Goal: Information Seeking & Learning: Compare options

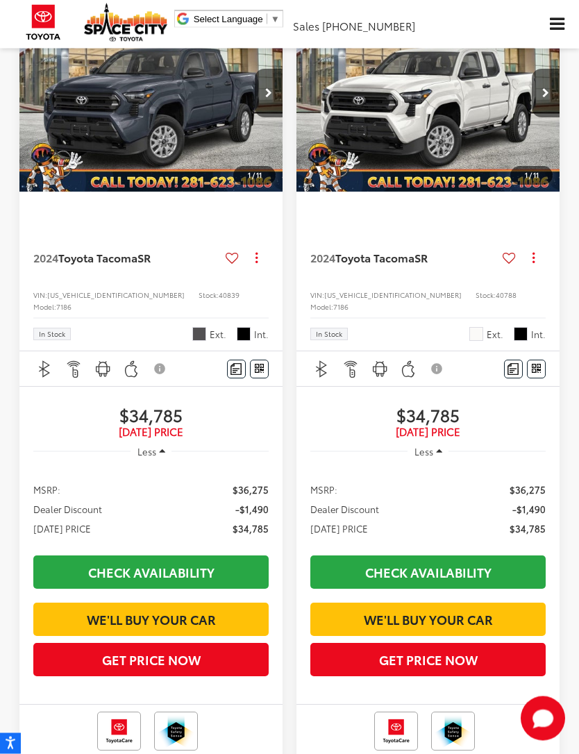
scroll to position [128, 0]
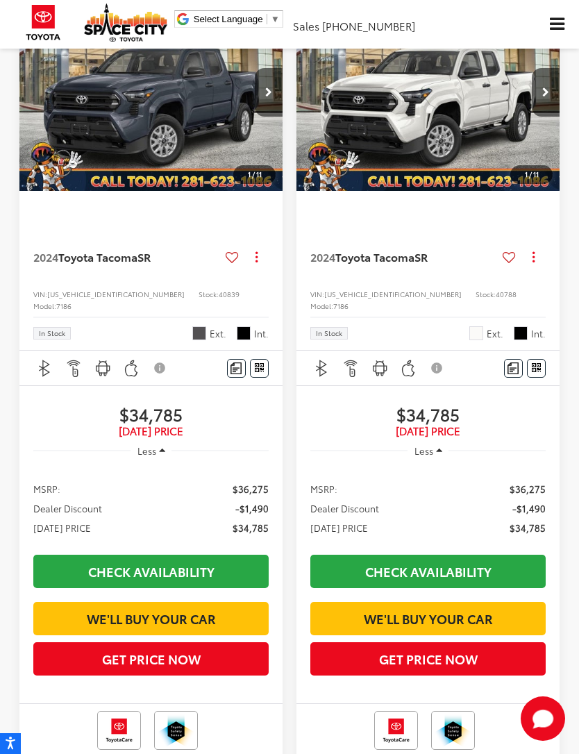
click at [223, 559] on link "Check Availability" at bounding box center [150, 571] width 235 height 33
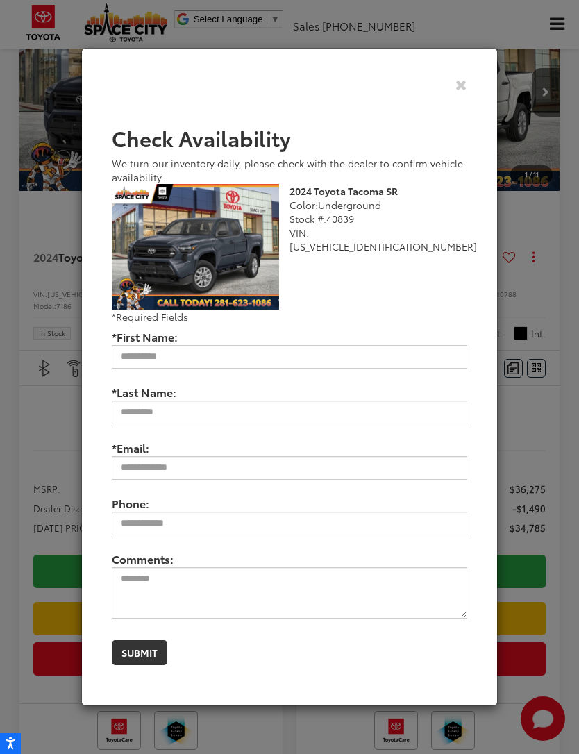
click at [474, 91] on div "Check Availability We turn our inventory daily, please check with the dealer to…" at bounding box center [289, 377] width 416 height 658
click at [459, 92] on icon "Close" at bounding box center [461, 84] width 12 height 15
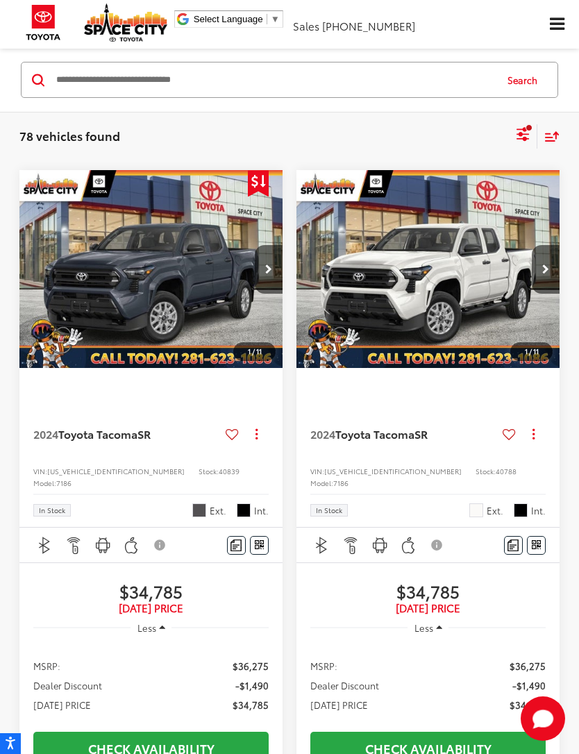
scroll to position [62, 0]
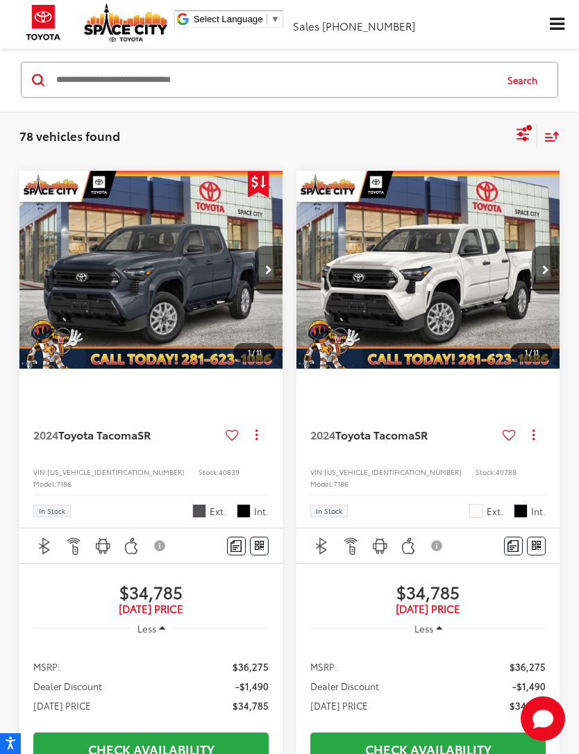
click at [226, 307] on img "2024 Toyota Tacoma SR 0" at bounding box center [151, 270] width 265 height 199
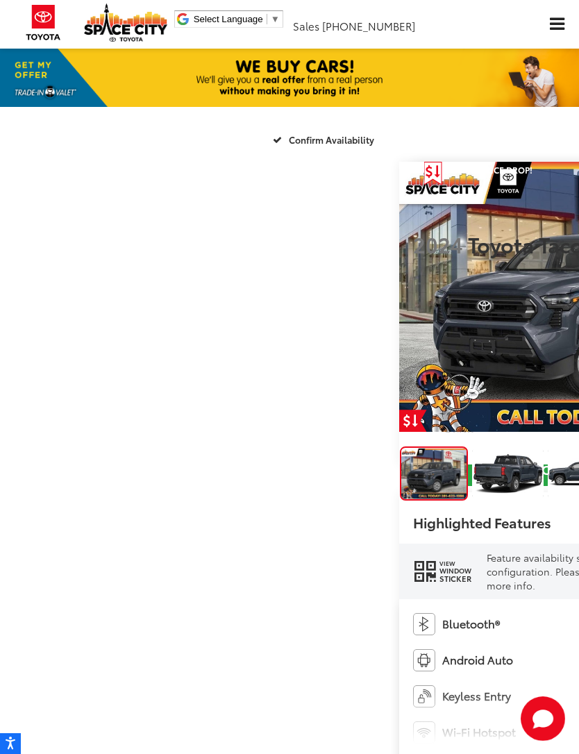
scroll to position [3, 0]
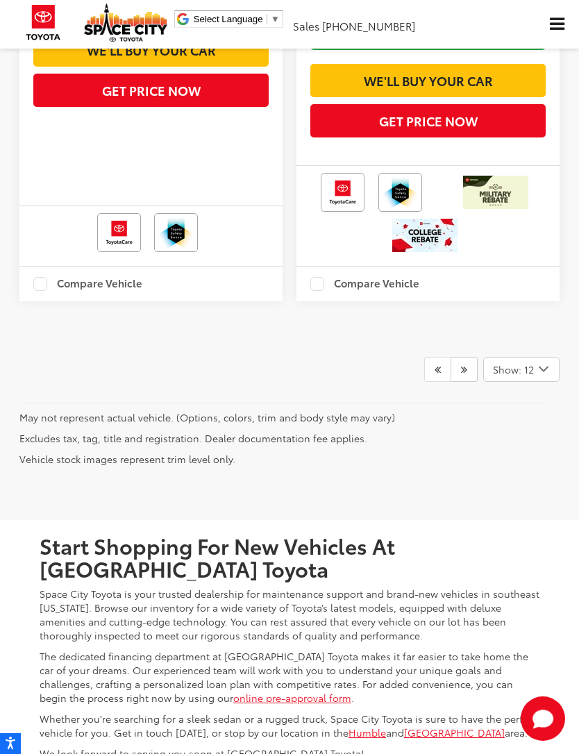
scroll to position [5024, 0]
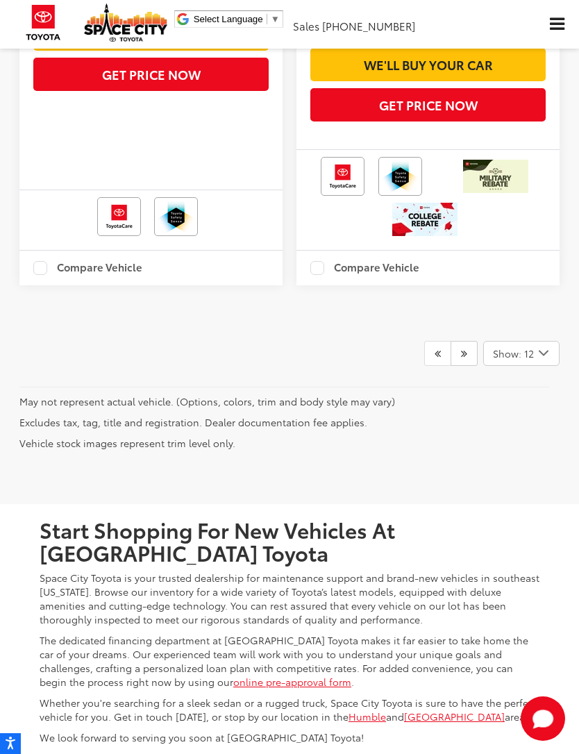
click at [469, 366] on link at bounding box center [463, 353] width 27 height 25
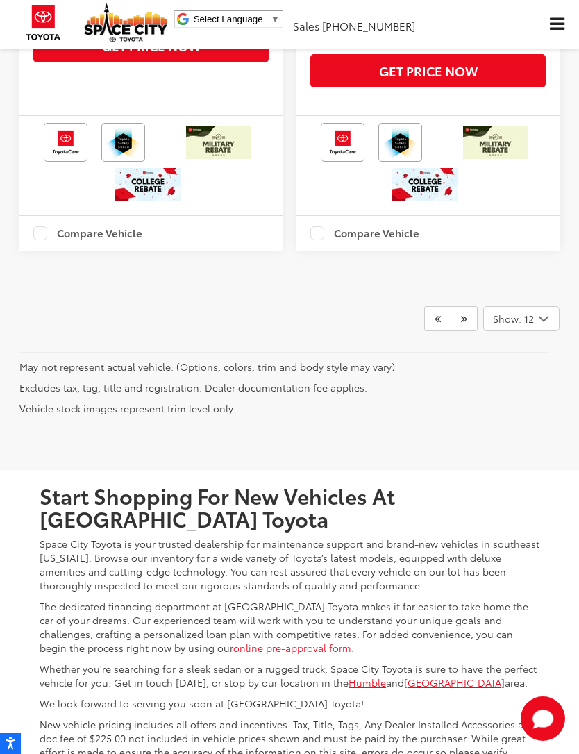
scroll to position [5300, 0]
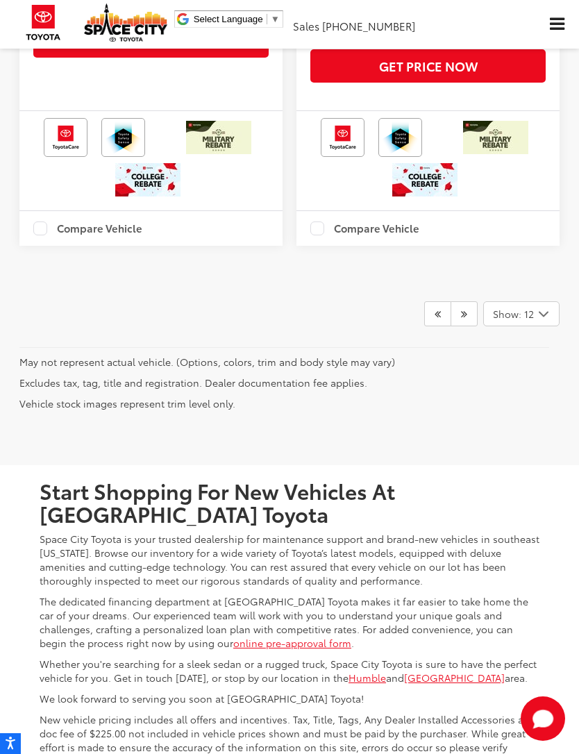
click at [466, 326] on link at bounding box center [463, 313] width 27 height 25
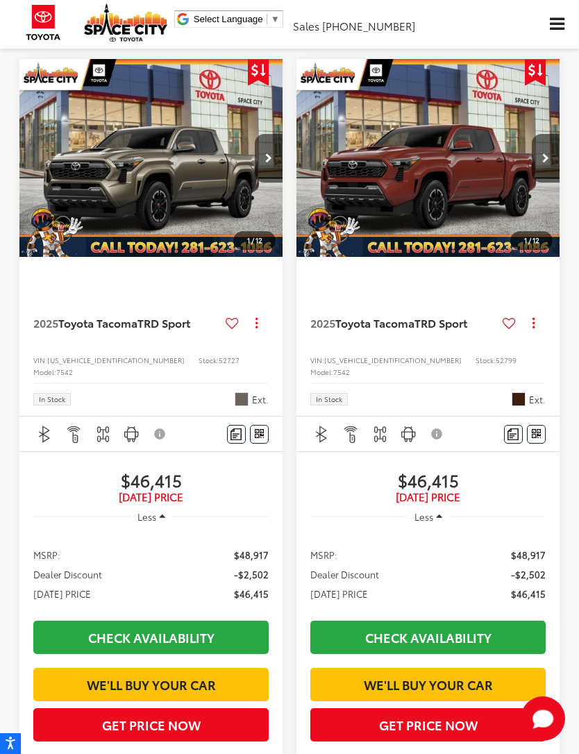
scroll to position [1893, 0]
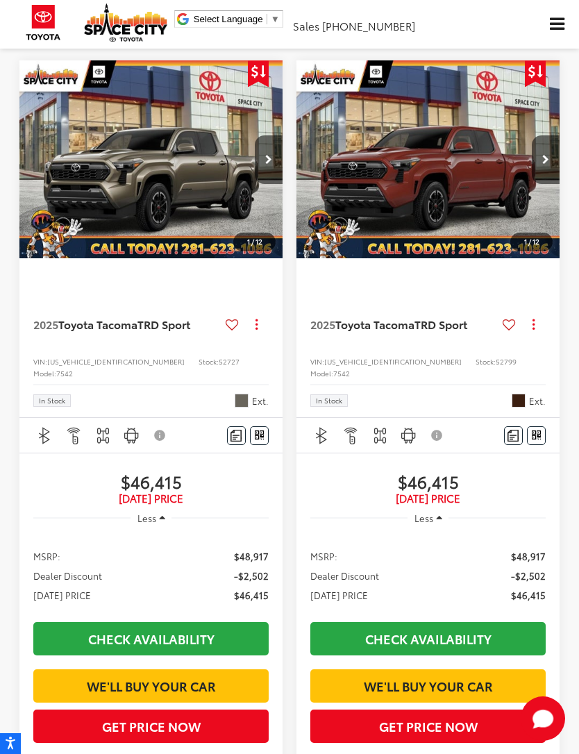
click at [133, 238] on img "2025 Toyota Tacoma TRD Sport 0" at bounding box center [151, 159] width 265 height 199
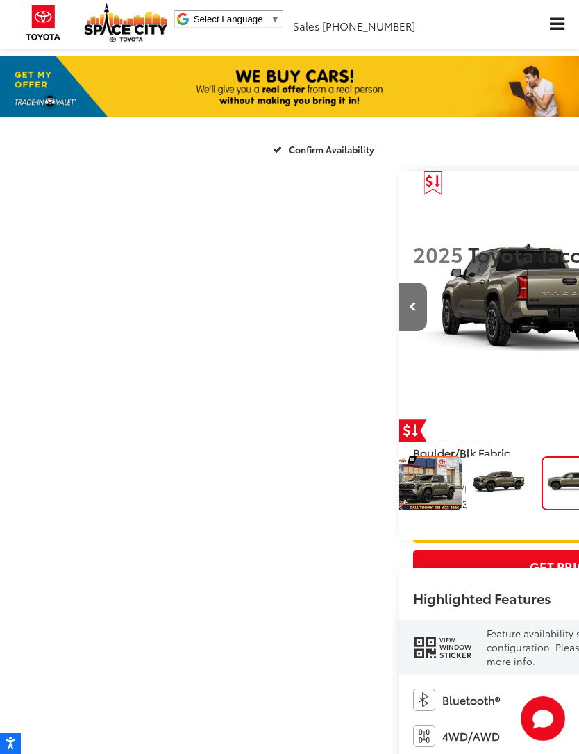
scroll to position [0, 10]
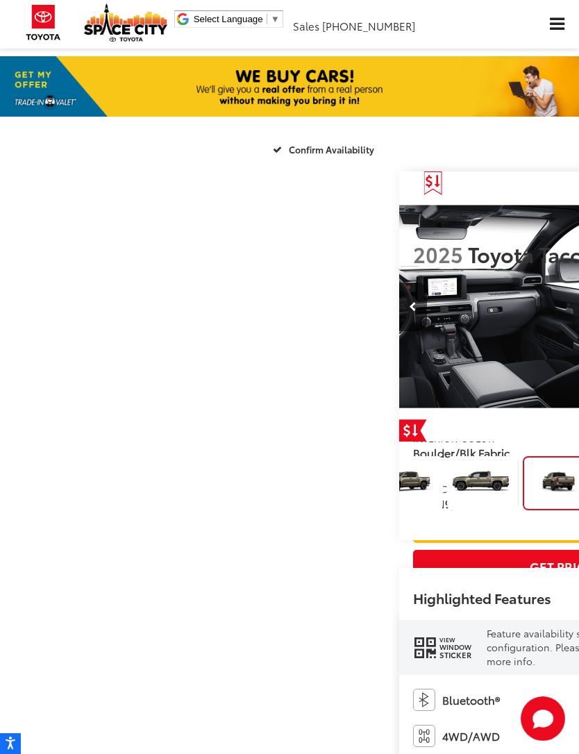
scroll to position [0, 131]
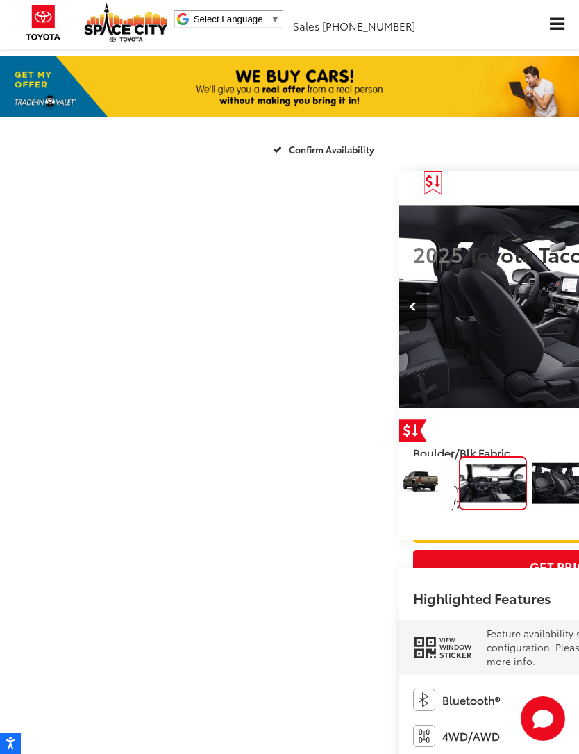
scroll to position [0, 2315]
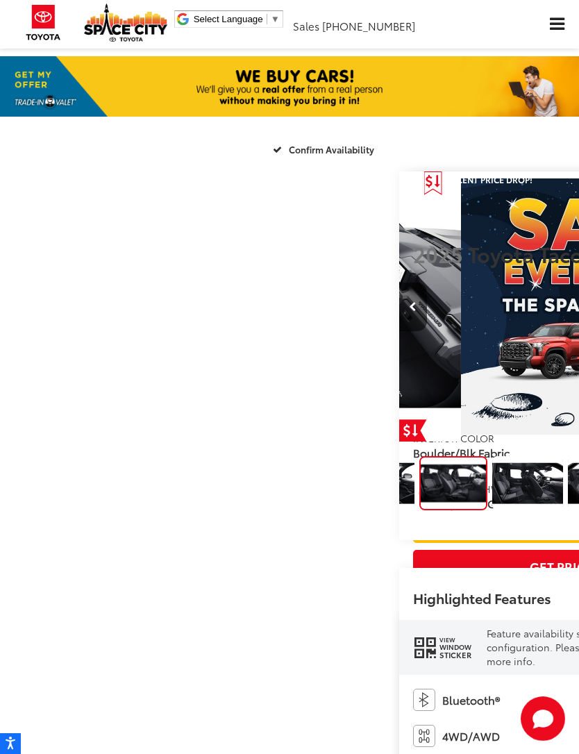
scroll to position [0, 2894]
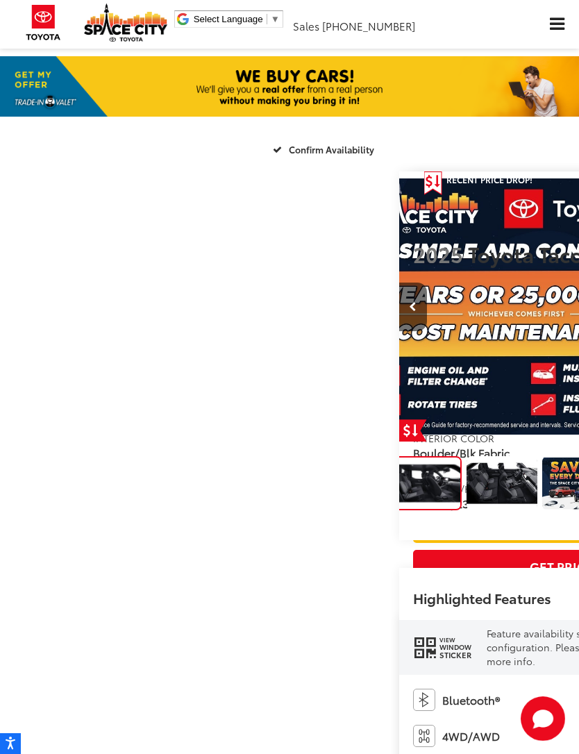
scroll to position [0, 3473]
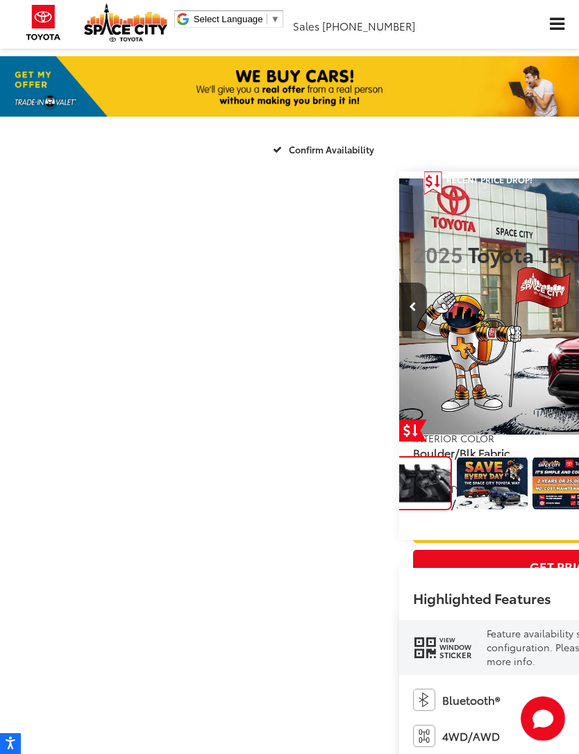
scroll to position [0, 4052]
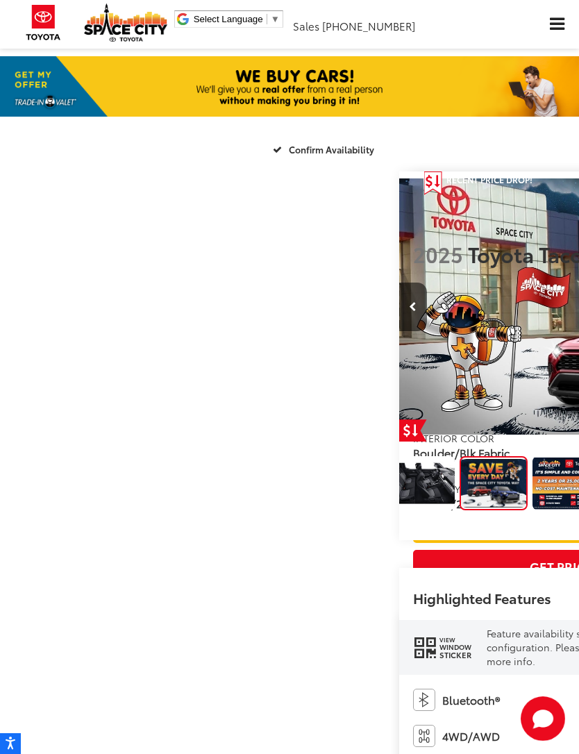
scroll to position [0, 0]
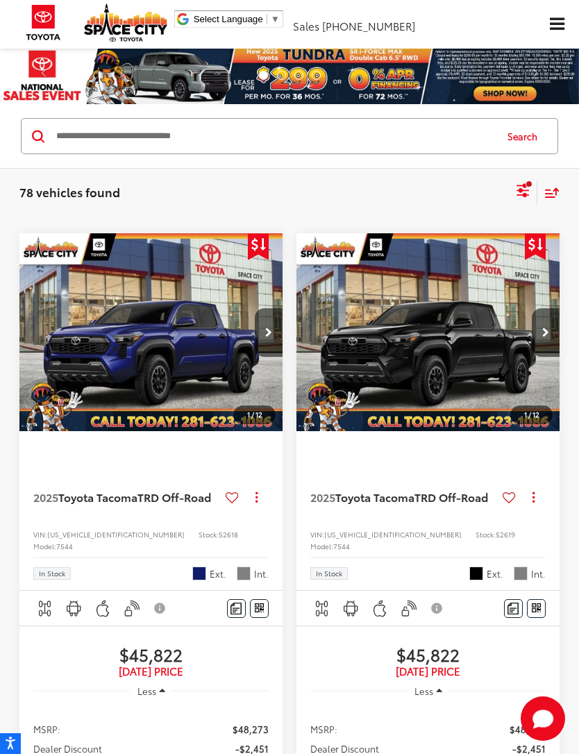
click at [552, 193] on icon "Select sort value" at bounding box center [551, 192] width 12 height 8
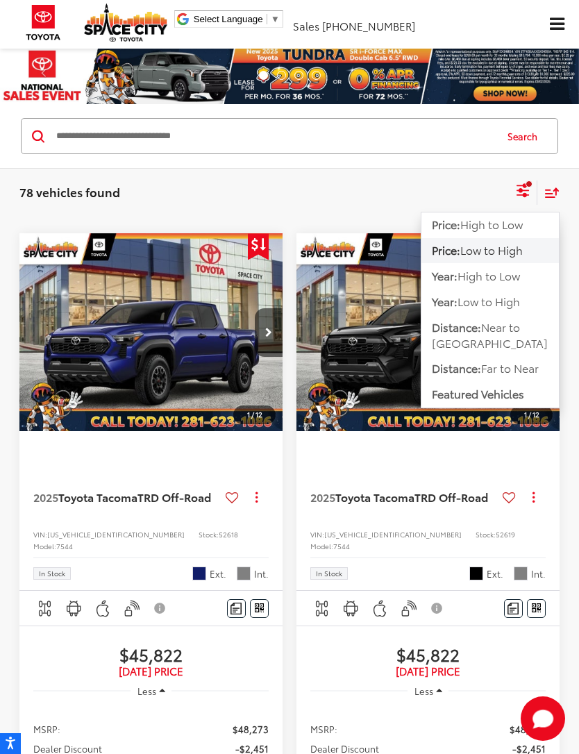
click at [512, 249] on span "Low to High" at bounding box center [491, 250] width 62 height 16
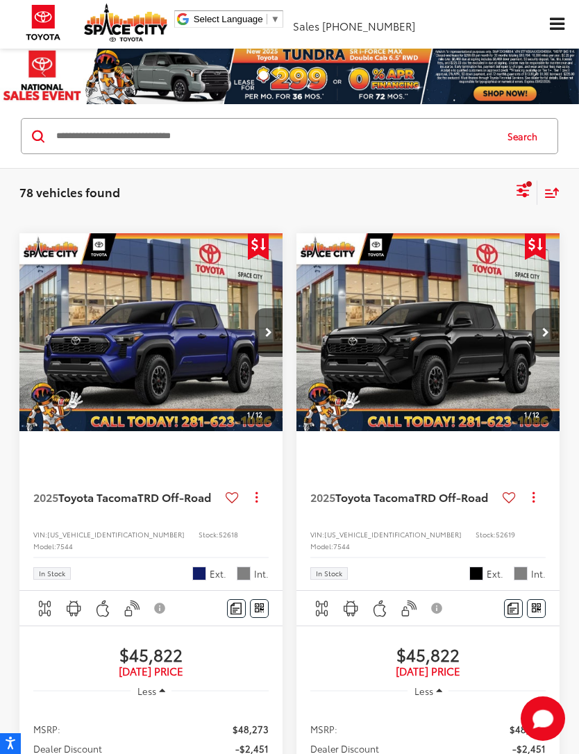
click at [552, 192] on icon "Select sort value" at bounding box center [551, 192] width 15 height 10
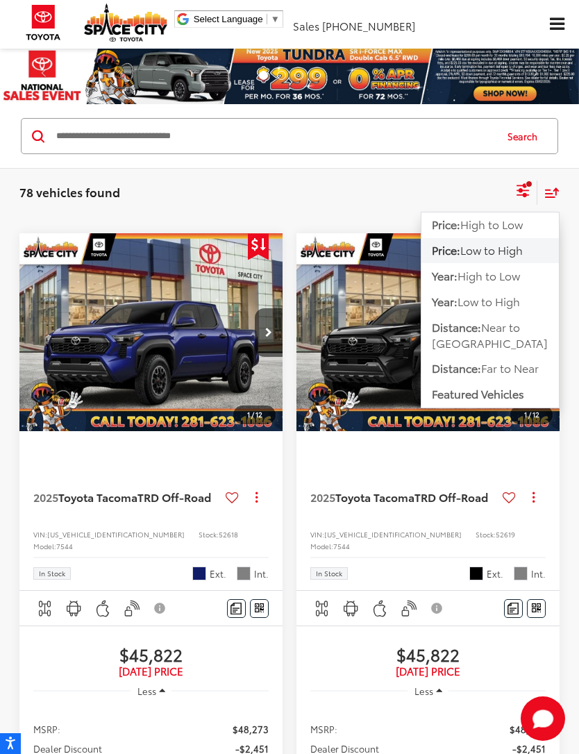
click at [496, 251] on span "Low to High" at bounding box center [491, 250] width 62 height 16
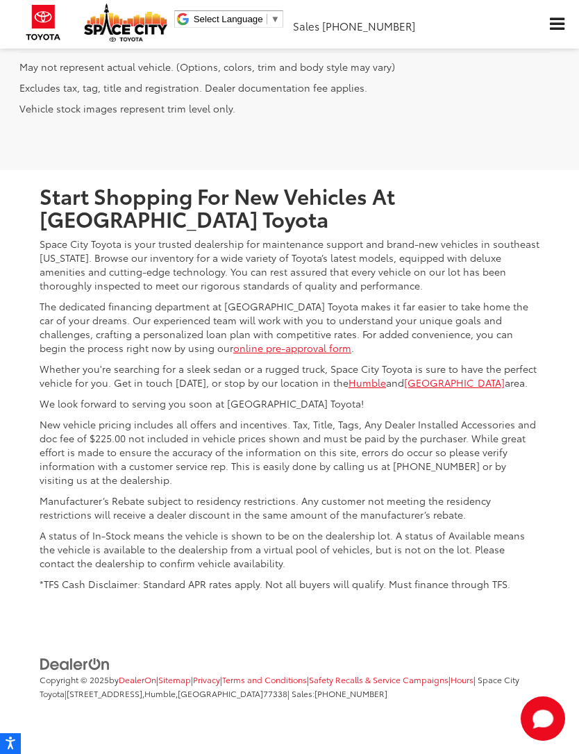
scroll to position [5628, 0]
click at [439, 24] on icon "Prev" at bounding box center [437, 18] width 6 height 11
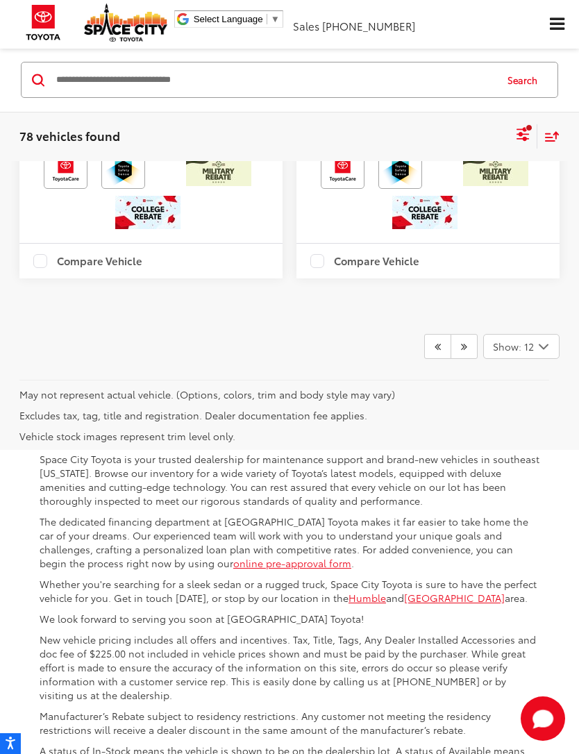
scroll to position [5367, 0]
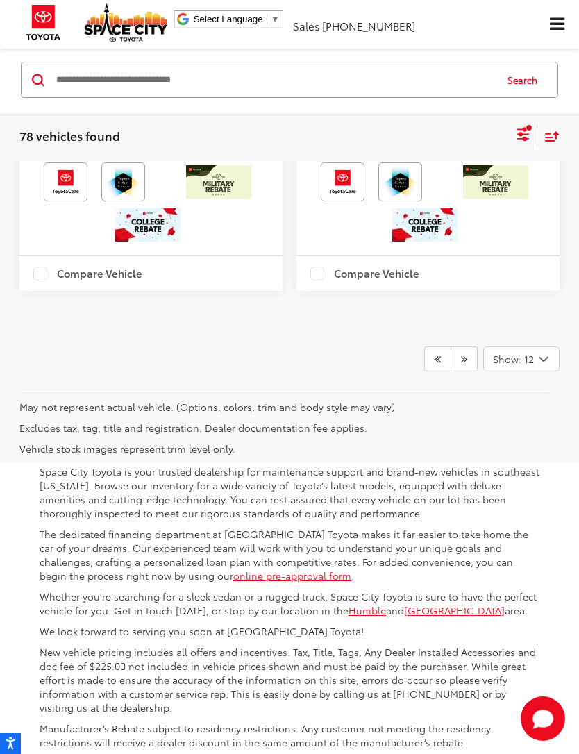
click at [438, 371] on link at bounding box center [437, 358] width 27 height 25
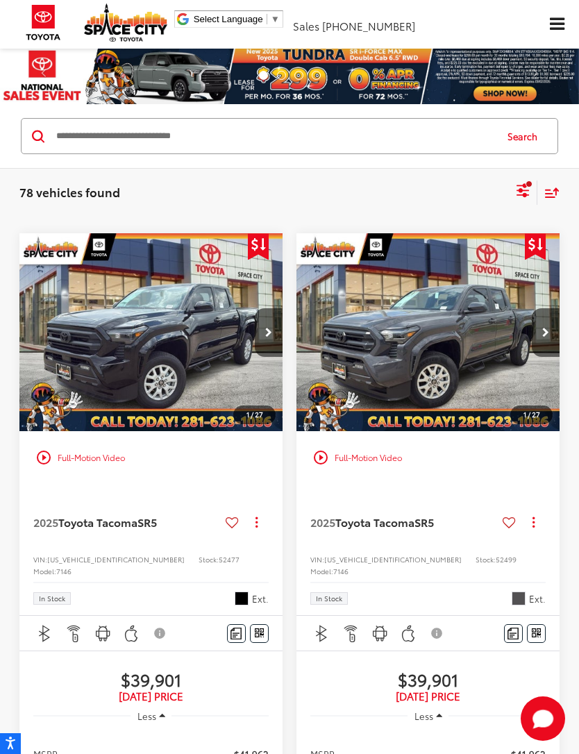
scroll to position [1888, 0]
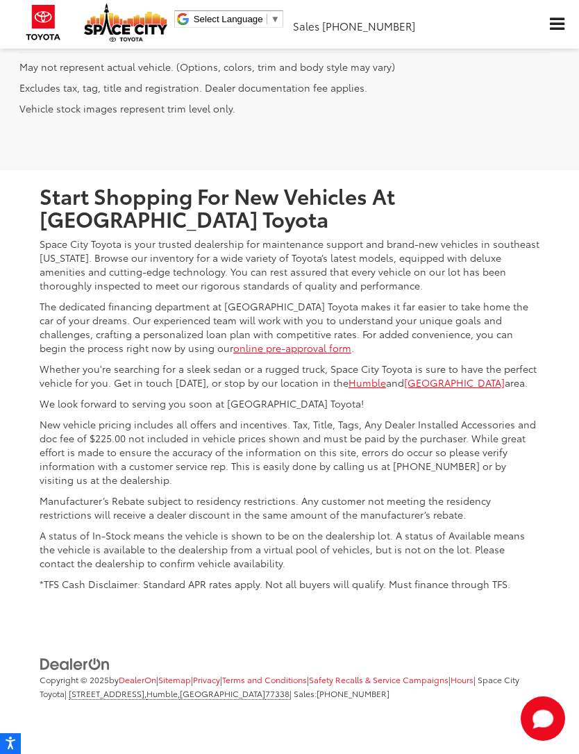
click at [437, 24] on icon "Prev" at bounding box center [437, 18] width 6 height 11
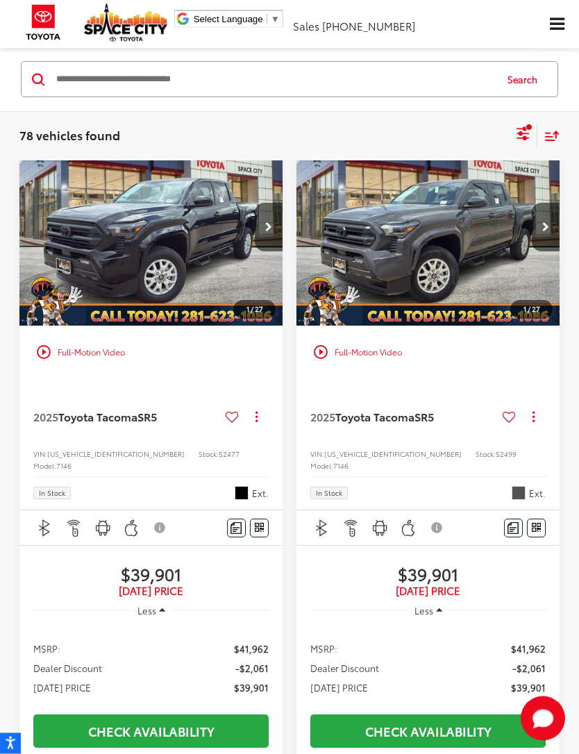
scroll to position [104, 0]
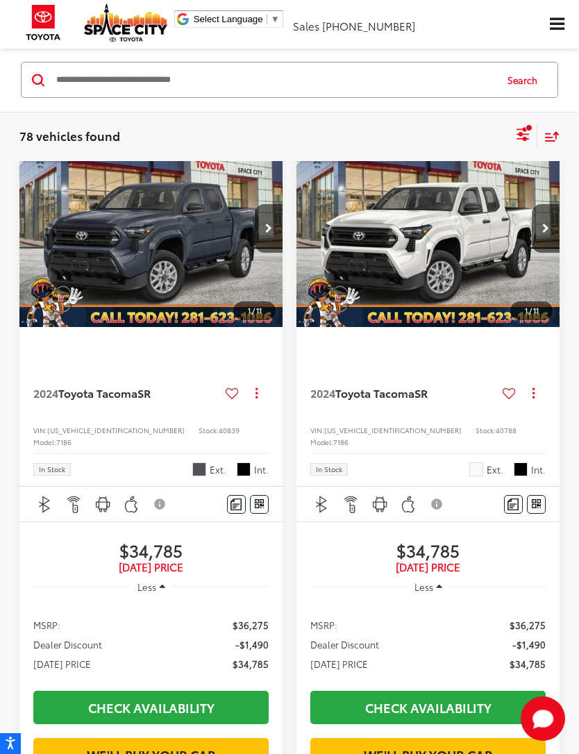
click at [124, 241] on img "2024 Toyota Tacoma SR 0" at bounding box center [151, 228] width 265 height 199
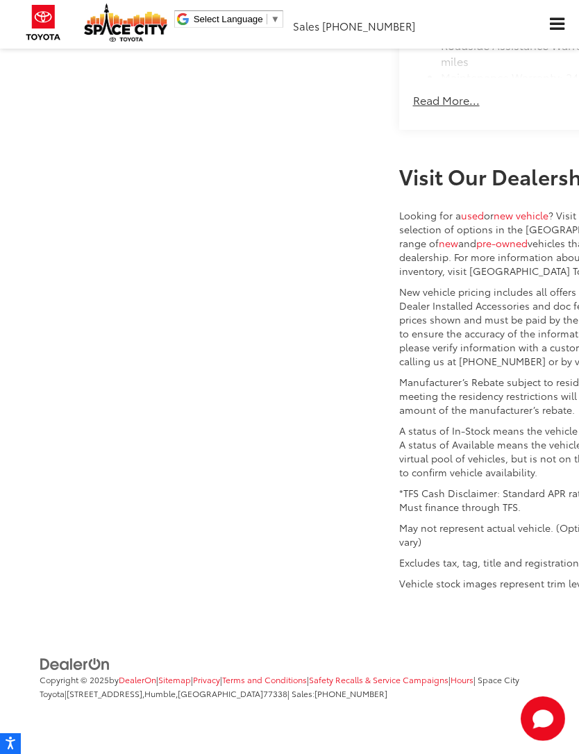
scroll to position [1644, 0]
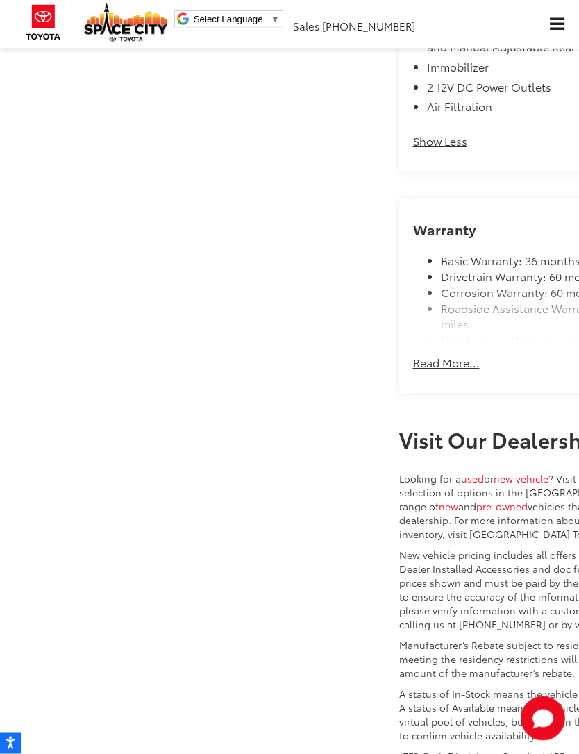
scroll to position [2963, 0]
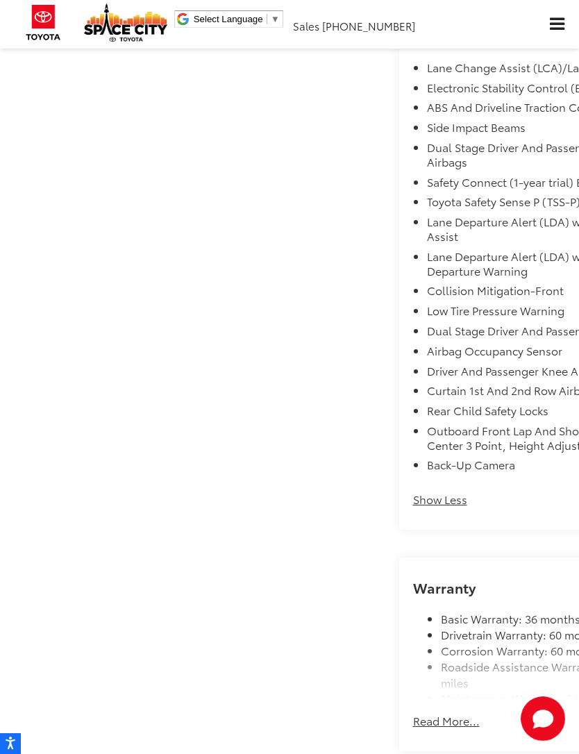
scroll to position [1907, 0]
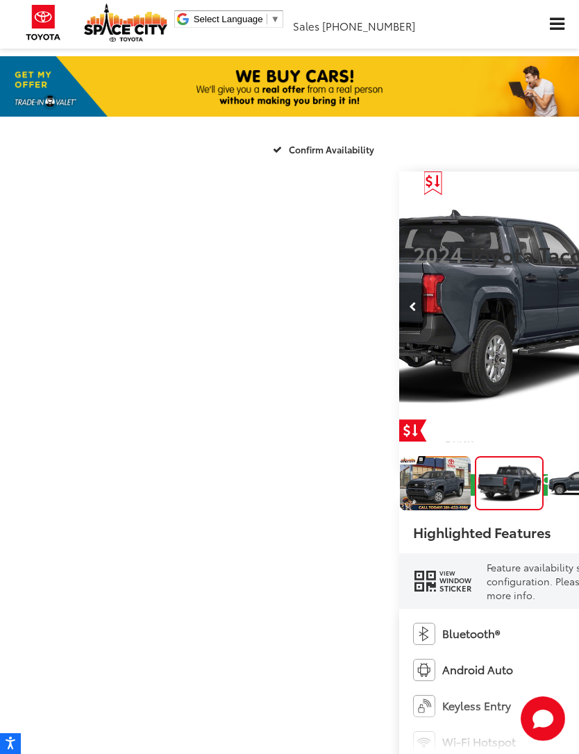
scroll to position [0, 579]
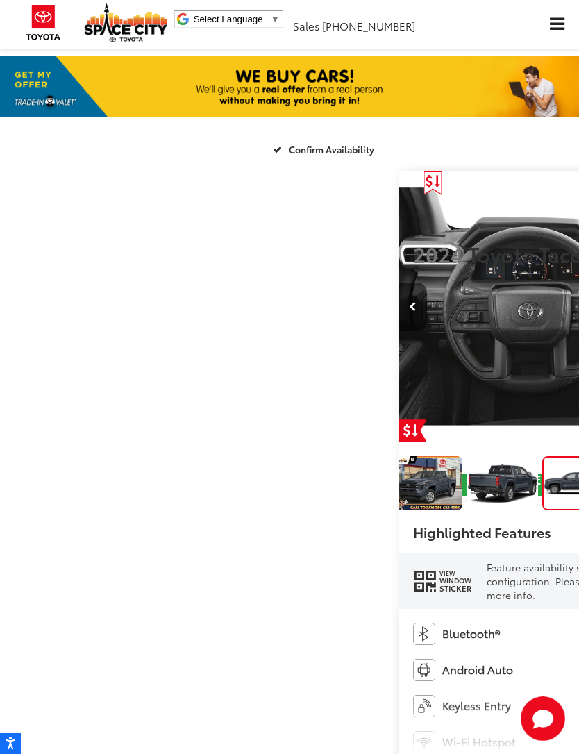
scroll to position [0, 10]
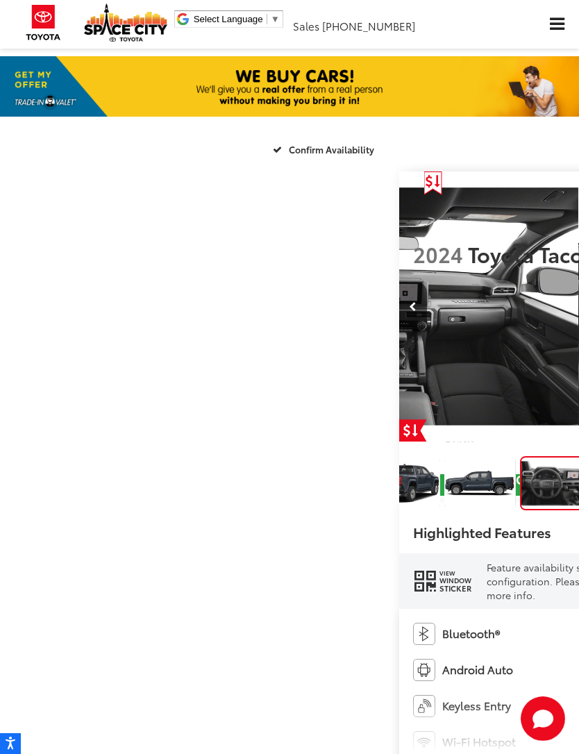
scroll to position [0, 1736]
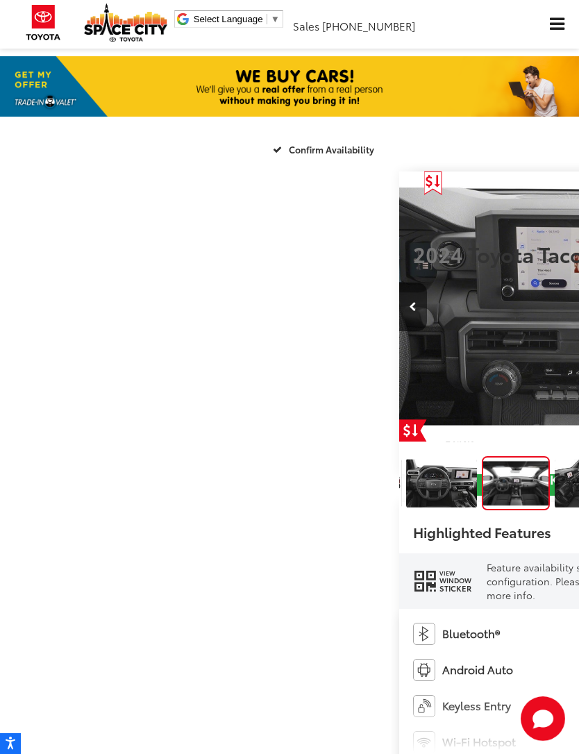
scroll to position [0, 2315]
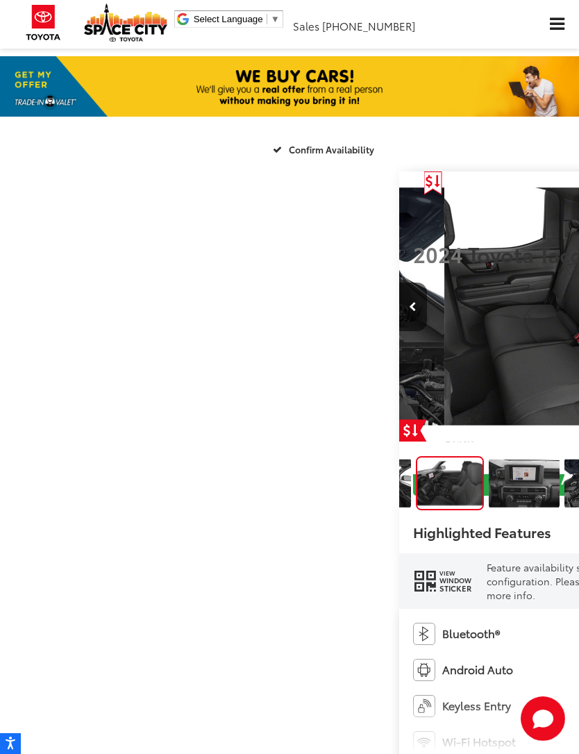
scroll to position [0, 2894]
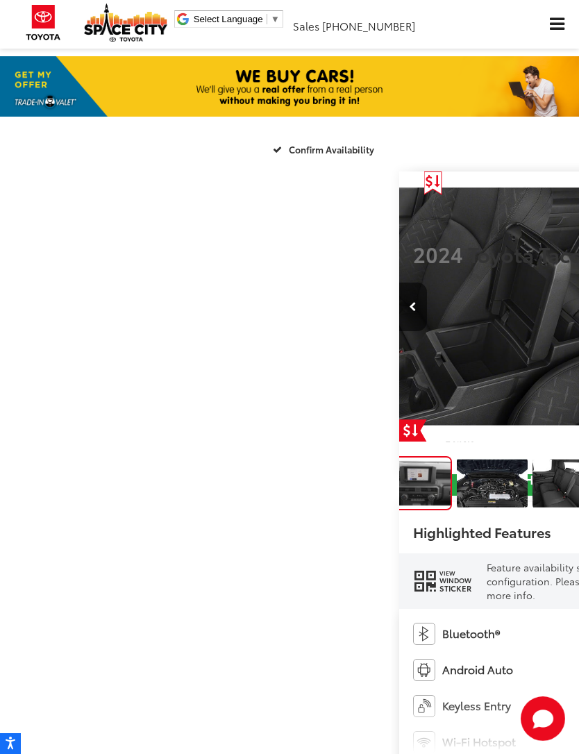
scroll to position [0, 3473]
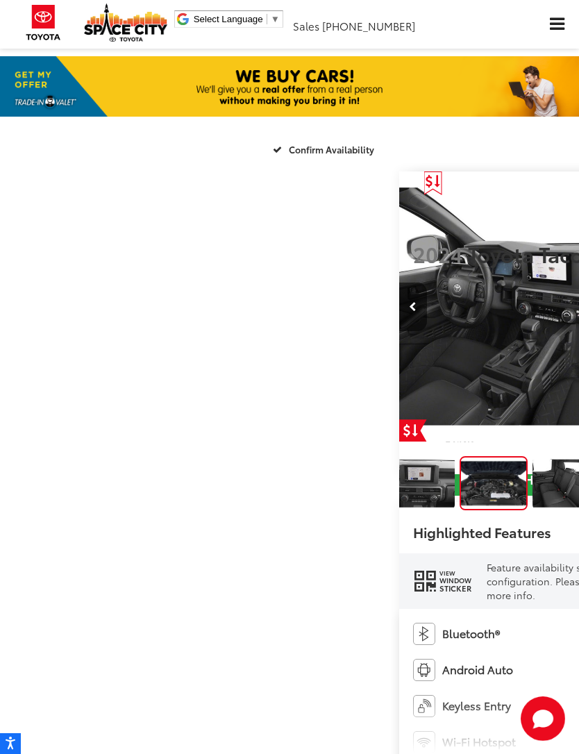
scroll to position [0, 4052]
